Goal: Task Accomplishment & Management: Use online tool/utility

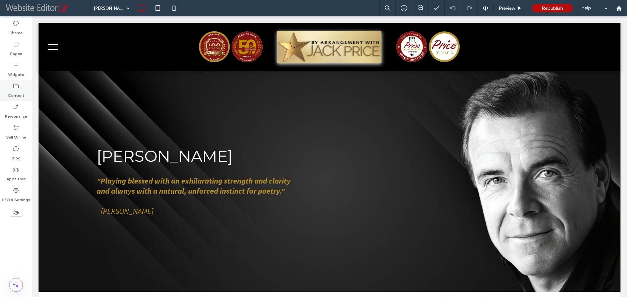
click at [16, 90] on label "Content" at bounding box center [16, 93] width 17 height 9
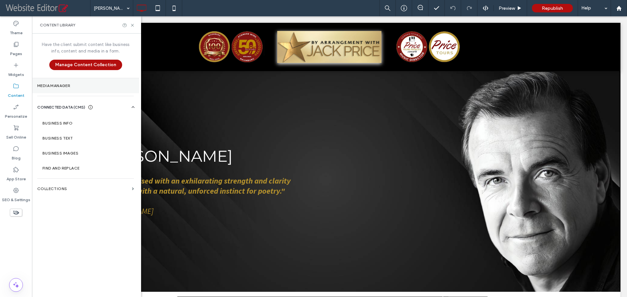
click at [56, 86] on label "Media Manager" at bounding box center [85, 86] width 97 height 5
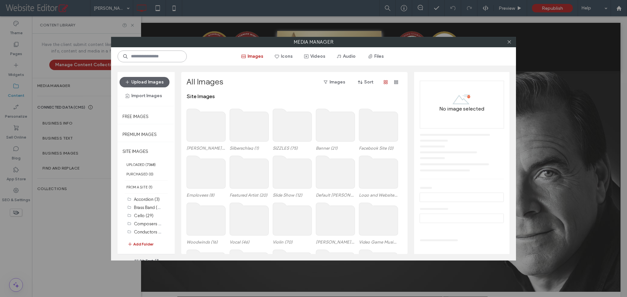
click at [145, 57] on input at bounding box center [151, 57] width 69 height 12
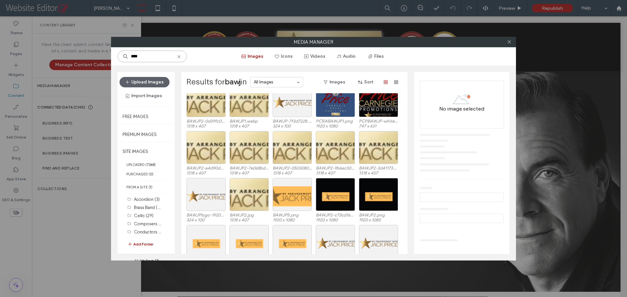
scroll to position [40, 0]
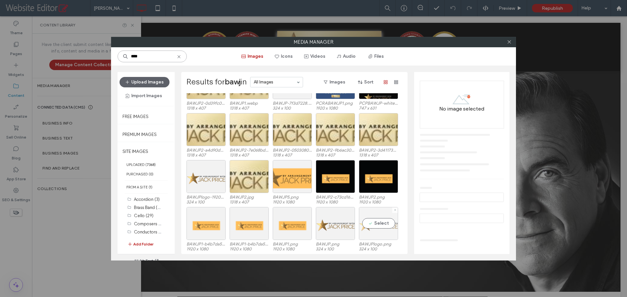
type input "****"
click at [373, 231] on div "Select" at bounding box center [378, 223] width 39 height 33
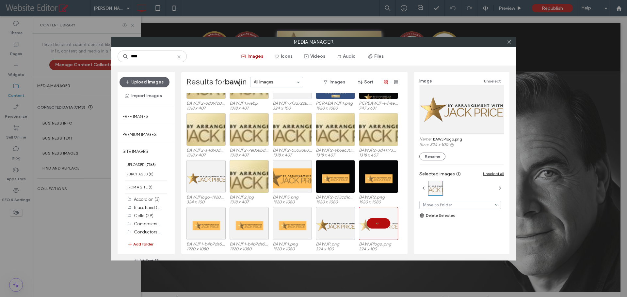
click at [448, 140] on link "BAWJPlogo.png" at bounding box center [447, 139] width 29 height 5
click at [179, 57] on use at bounding box center [178, 56] width 3 height 3
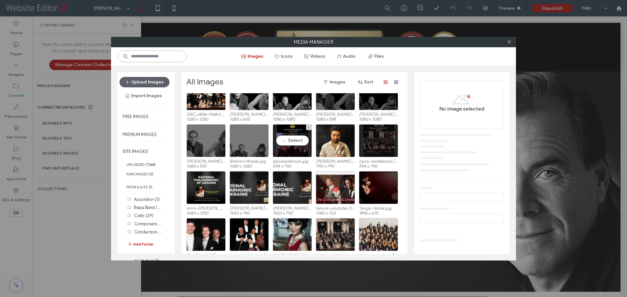
scroll to position [876, 0]
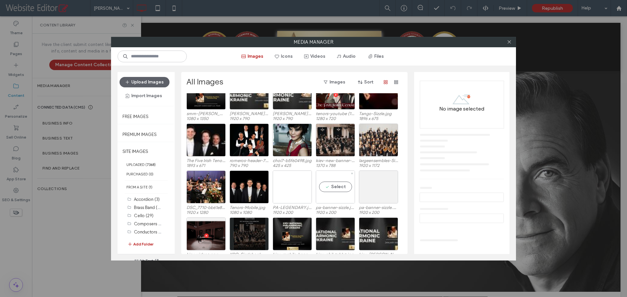
click at [324, 195] on div "Select" at bounding box center [335, 187] width 39 height 33
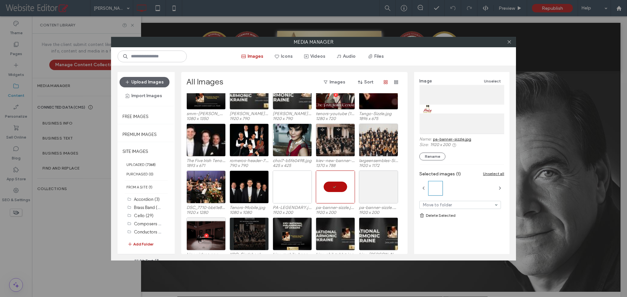
click at [437, 140] on link "pa-banner-sizzle.jpg" at bounding box center [452, 139] width 38 height 5
click at [151, 86] on button "Upload Images" at bounding box center [144, 82] width 50 height 10
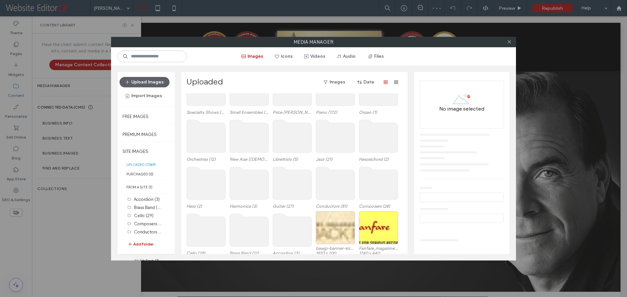
scroll to position [196, 0]
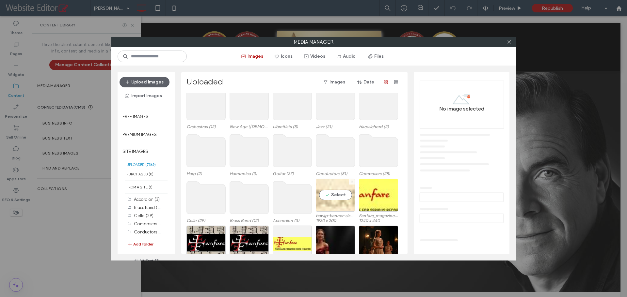
click at [343, 205] on div "Select" at bounding box center [335, 195] width 39 height 33
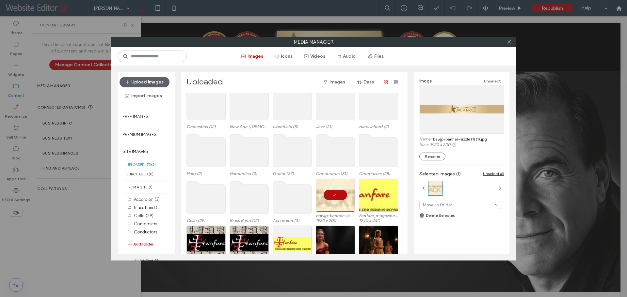
click at [471, 139] on link "bawjp-banner-sizzle (1) (1).jpg" at bounding box center [460, 139] width 54 height 5
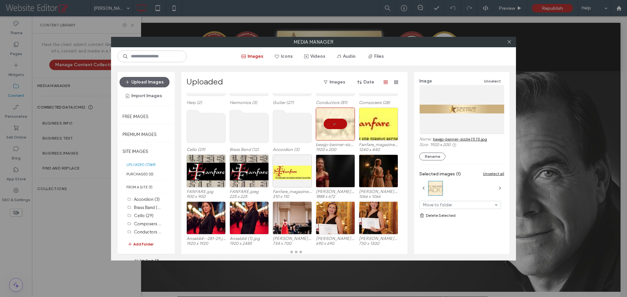
scroll to position [268, 0]
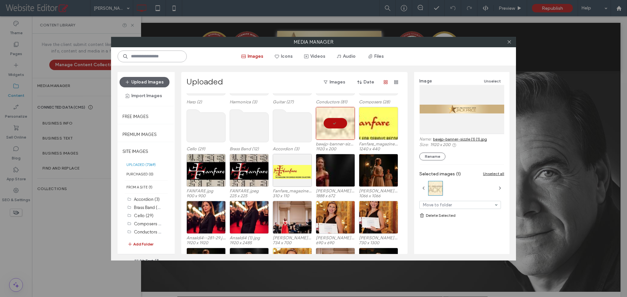
click at [140, 55] on input at bounding box center [151, 57] width 69 height 12
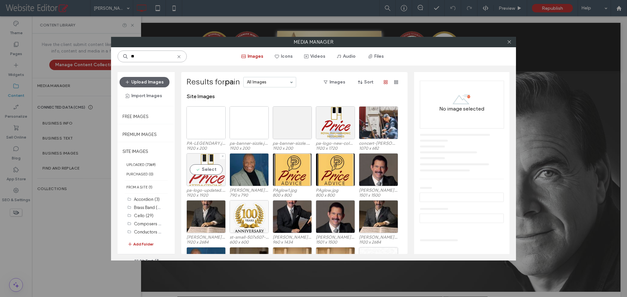
type input "**"
click at [215, 180] on div "Select" at bounding box center [205, 169] width 39 height 33
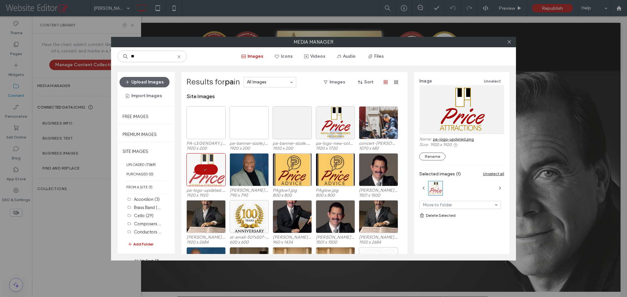
click at [440, 141] on link "pa-logo-updated.png" at bounding box center [453, 139] width 41 height 5
click at [508, 43] on icon at bounding box center [509, 41] width 5 height 5
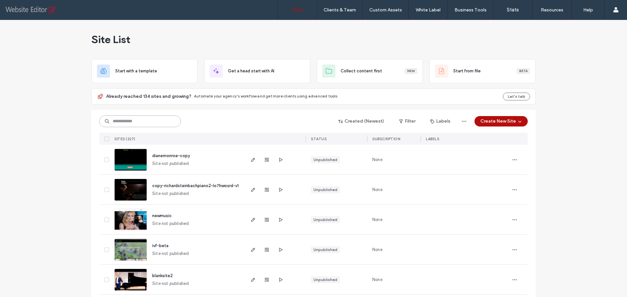
click at [140, 125] on input at bounding box center [140, 122] width 82 height 12
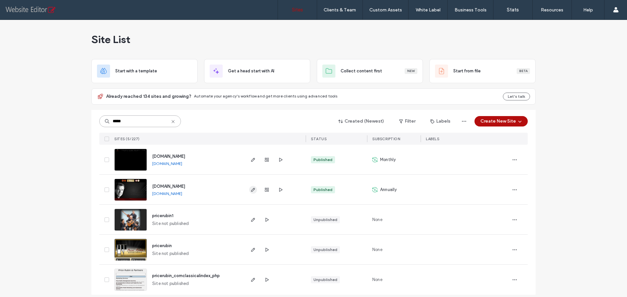
type input "*****"
click at [253, 190] on icon "button" at bounding box center [252, 189] width 5 height 5
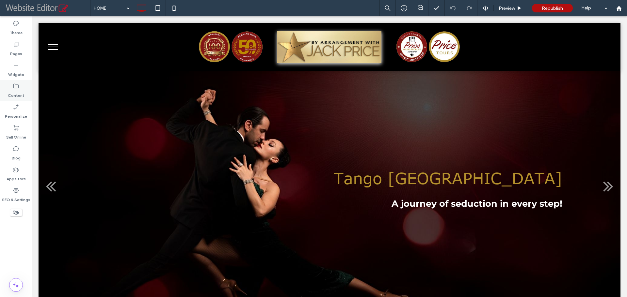
click at [14, 89] on label "Content" at bounding box center [16, 93] width 17 height 9
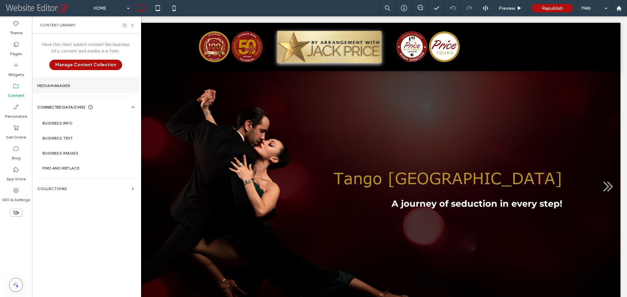
click at [59, 88] on label "Media Manager" at bounding box center [85, 86] width 97 height 5
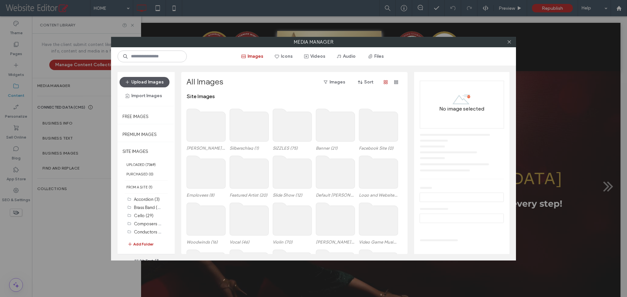
click at [134, 81] on button "Upload Images" at bounding box center [144, 82] width 50 height 10
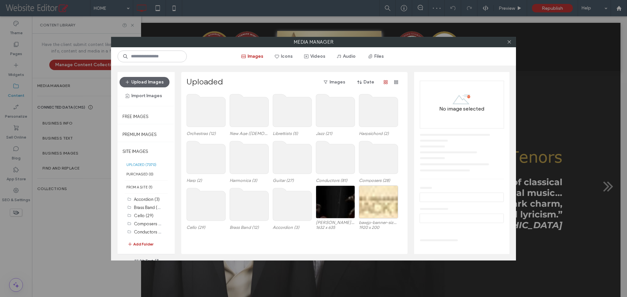
scroll to position [196, 0]
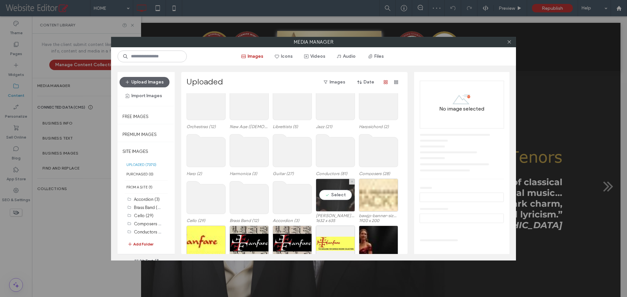
click at [339, 205] on div "Select" at bounding box center [335, 195] width 39 height 33
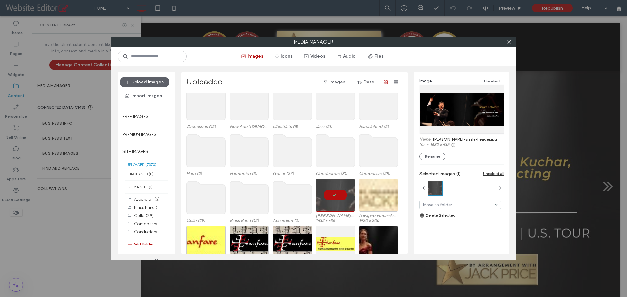
click at [447, 138] on link "schwarz-sizzle-header.jpg" at bounding box center [465, 139] width 64 height 5
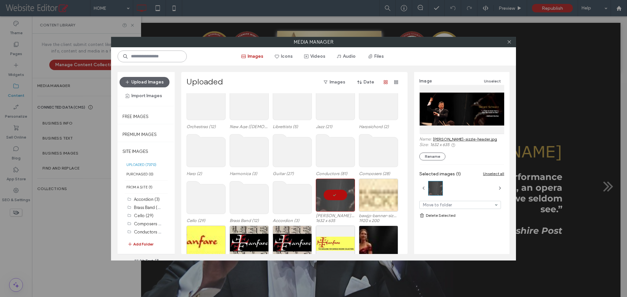
click at [156, 57] on input at bounding box center [151, 57] width 69 height 12
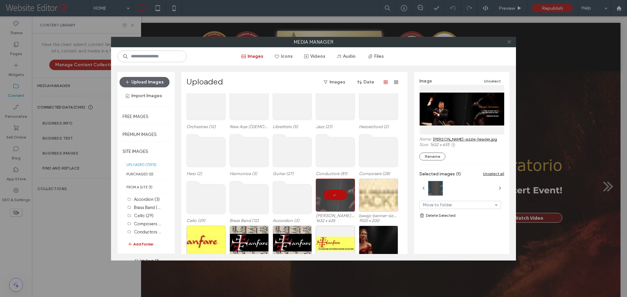
click at [511, 44] on span at bounding box center [509, 42] width 5 height 10
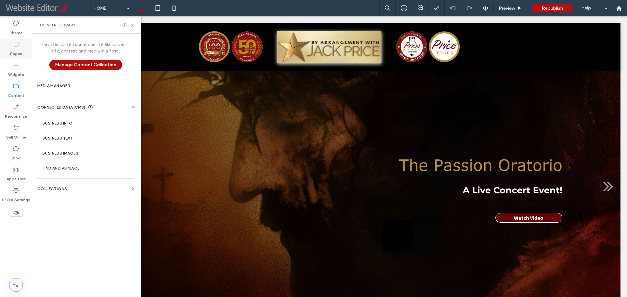
click at [22, 51] on div "Pages" at bounding box center [16, 49] width 32 height 21
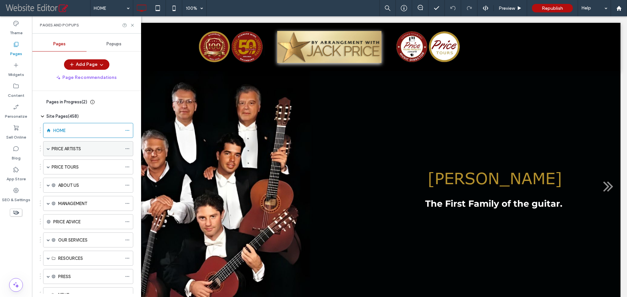
click at [49, 149] on span at bounding box center [48, 148] width 3 height 3
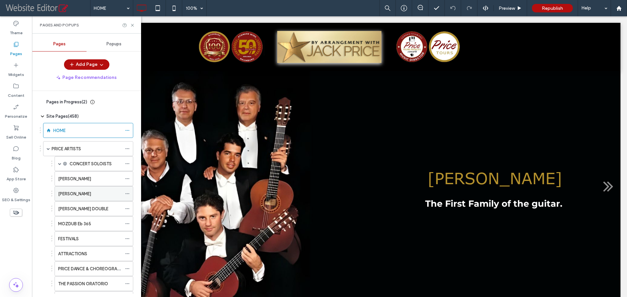
click at [86, 194] on label "[PERSON_NAME]" at bounding box center [74, 193] width 33 height 11
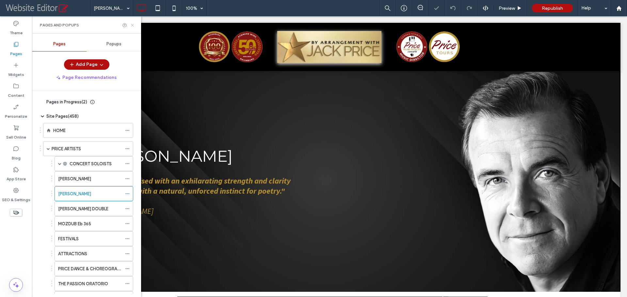
click at [132, 26] on icon at bounding box center [132, 25] width 5 height 5
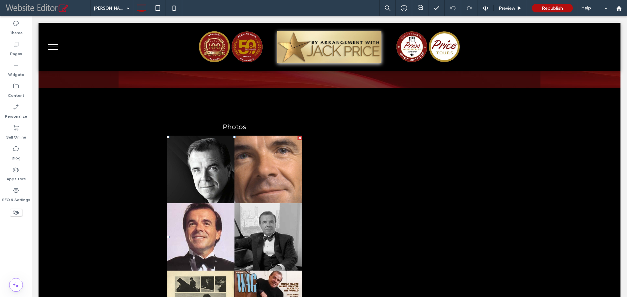
scroll to position [1240, 0]
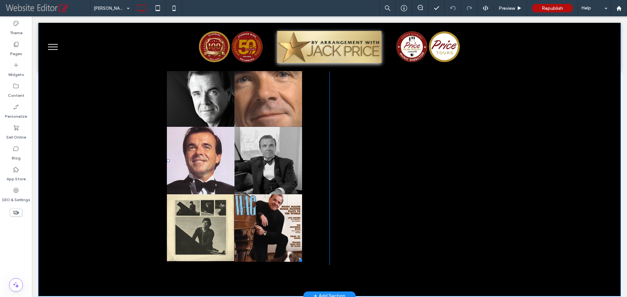
click at [270, 193] on link at bounding box center [267, 228] width 71 height 71
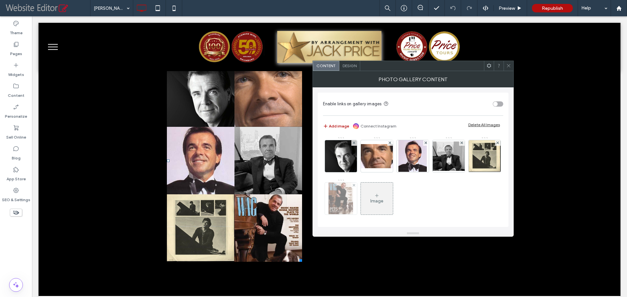
click at [353, 199] on img at bounding box center [340, 199] width 24 height 32
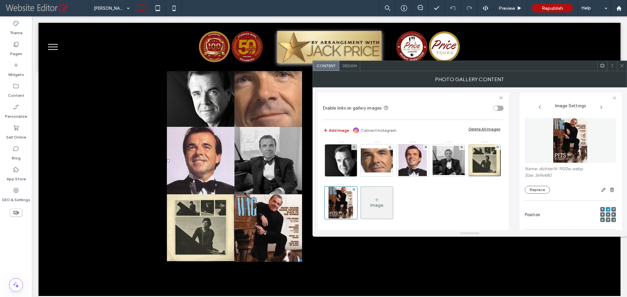
click at [622, 69] on span at bounding box center [621, 66] width 5 height 10
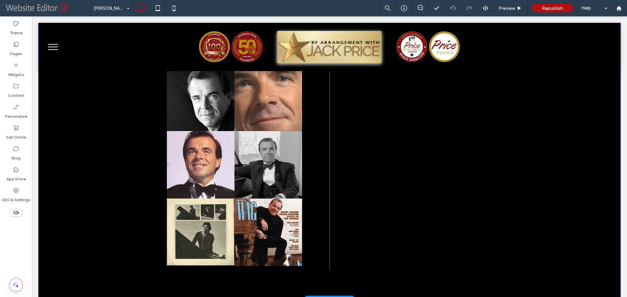
scroll to position [1208, 0]
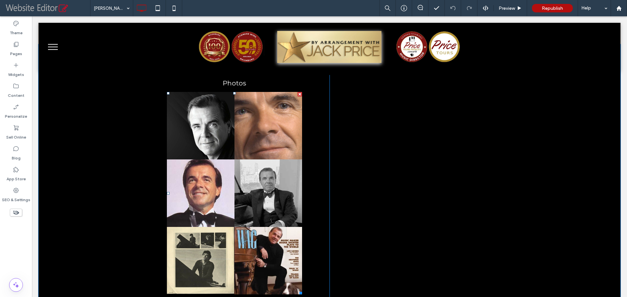
click at [262, 129] on link at bounding box center [267, 125] width 71 height 71
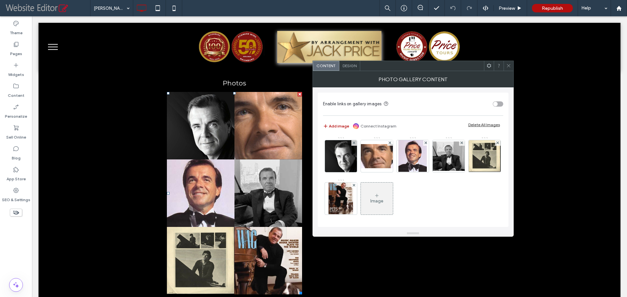
click at [511, 69] on div at bounding box center [508, 66] width 10 height 10
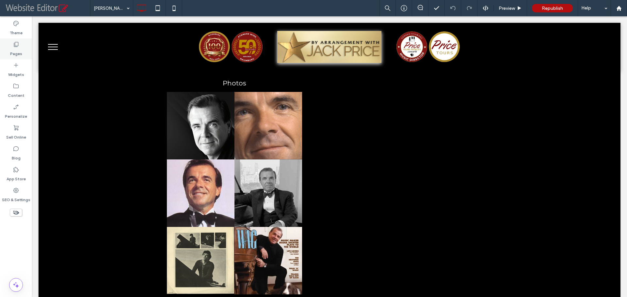
click at [12, 45] on div "Pages" at bounding box center [16, 49] width 32 height 21
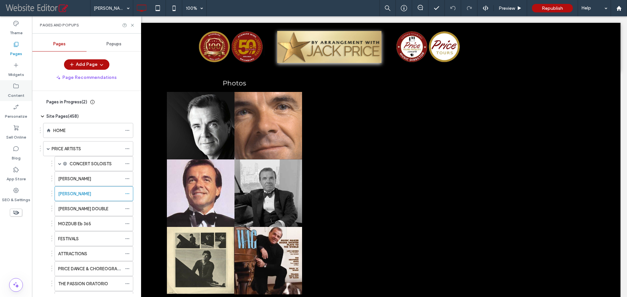
click at [18, 90] on label "Content" at bounding box center [16, 93] width 17 height 9
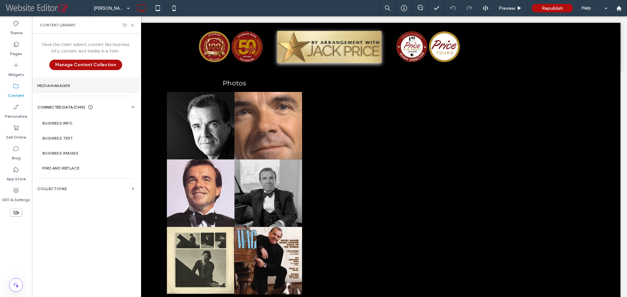
click at [65, 89] on section "Media Manager" at bounding box center [85, 85] width 107 height 15
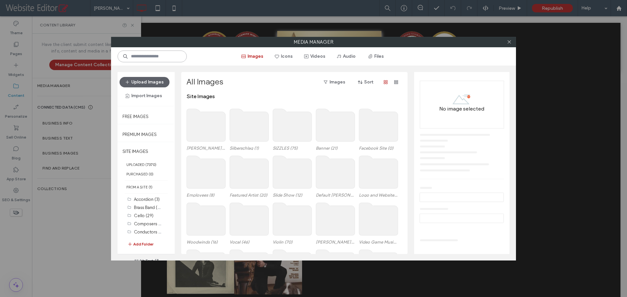
click at [142, 59] on input at bounding box center [151, 57] width 69 height 12
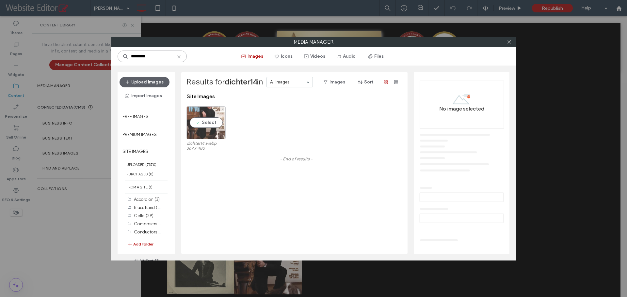
type input "*********"
click at [207, 115] on div "Select" at bounding box center [205, 122] width 39 height 33
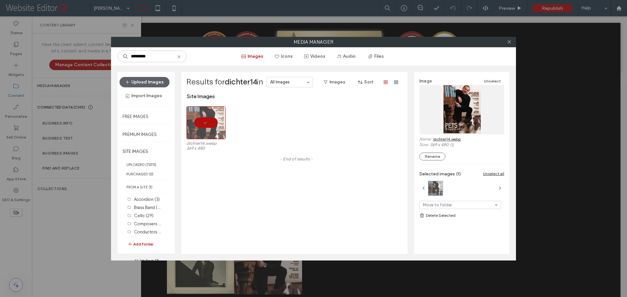
click at [441, 139] on link "dichter14.webp" at bounding box center [447, 139] width 28 height 5
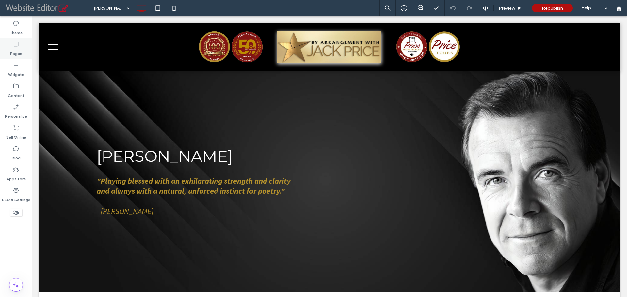
click at [21, 50] on label "Pages" at bounding box center [16, 52] width 12 height 9
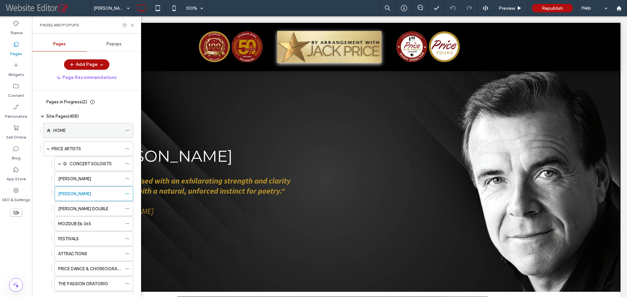
click at [73, 132] on div "HOME" at bounding box center [87, 130] width 69 height 7
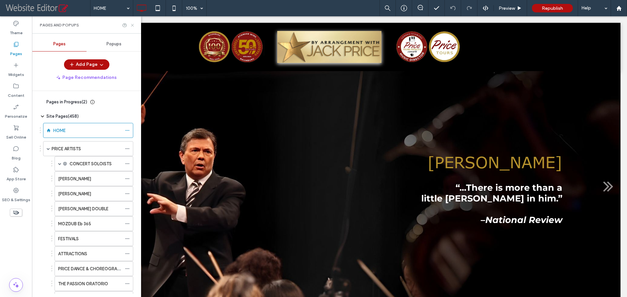
click at [133, 25] on use at bounding box center [132, 25] width 3 height 3
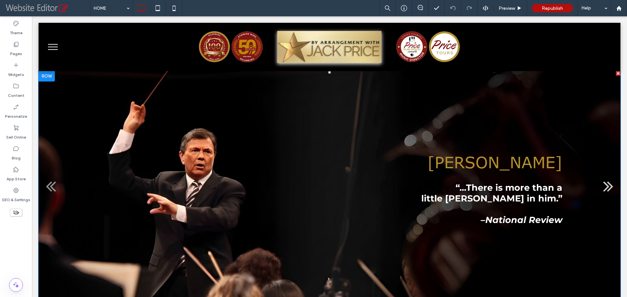
click at [600, 190] on link at bounding box center [608, 187] width 18 height 18
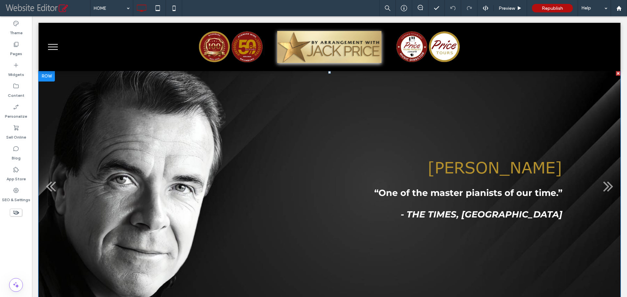
click at [478, 211] on div "[PERSON_NAME] “One of the master pianists of our time.” - THE TIMES, [GEOGRAPHI…" at bounding box center [468, 189] width 188 height 62
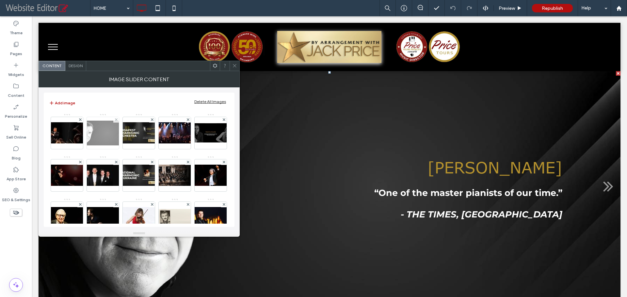
click at [102, 132] on img at bounding box center [103, 133] width 52 height 25
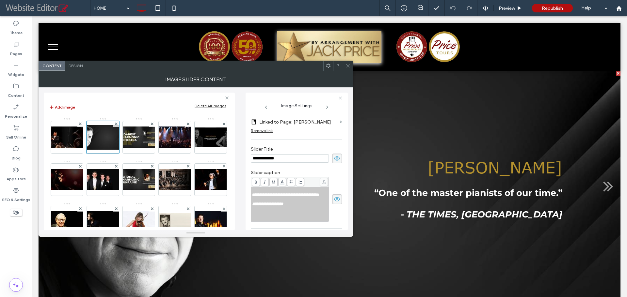
scroll to position [133, 0]
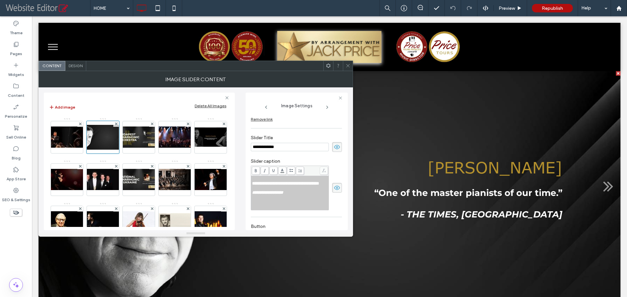
click at [283, 195] on span "**********" at bounding box center [267, 193] width 31 height 4
copy div "**********"
